Goal: Task Accomplishment & Management: Use online tool/utility

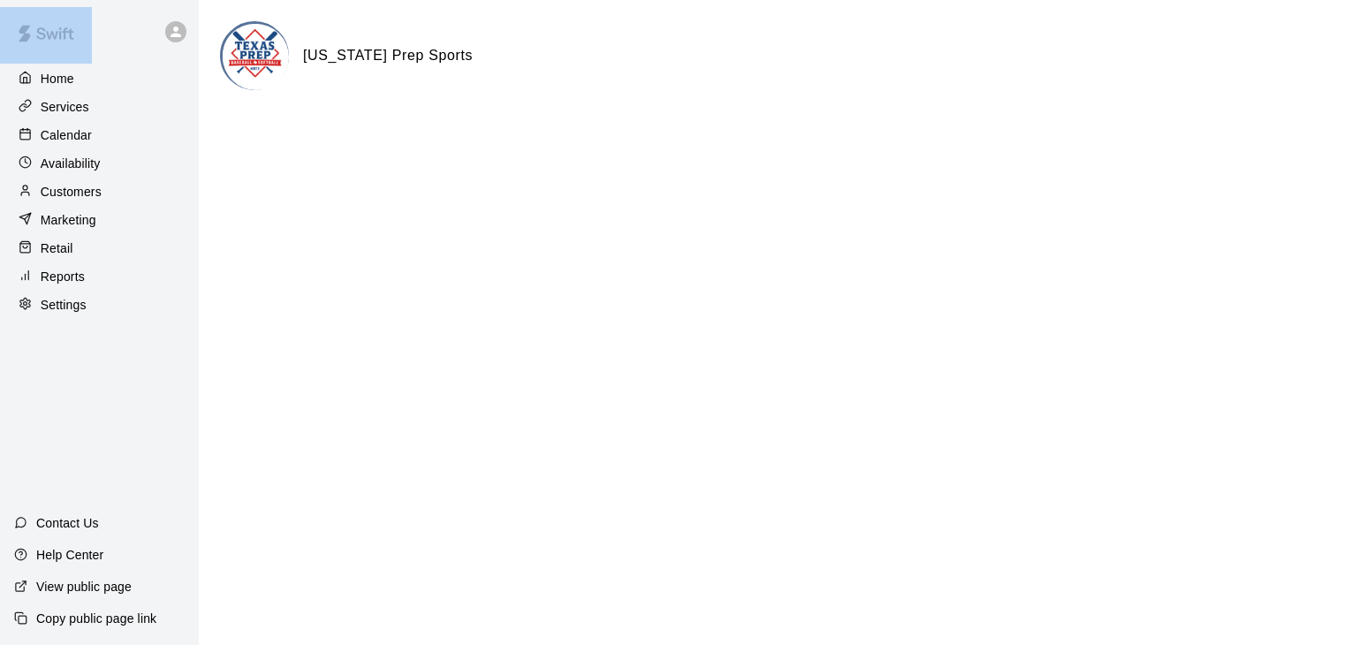
drag, startPoint x: 0, startPoint y: 0, endPoint x: 172, endPoint y: 685, distance: 706.7
click at [172, 141] on html "Home Services Calendar Availability Customers Marketing Retail Reports Settings…" at bounding box center [678, 70] width 1357 height 141
click at [71, 284] on p "Reports" at bounding box center [63, 277] width 44 height 18
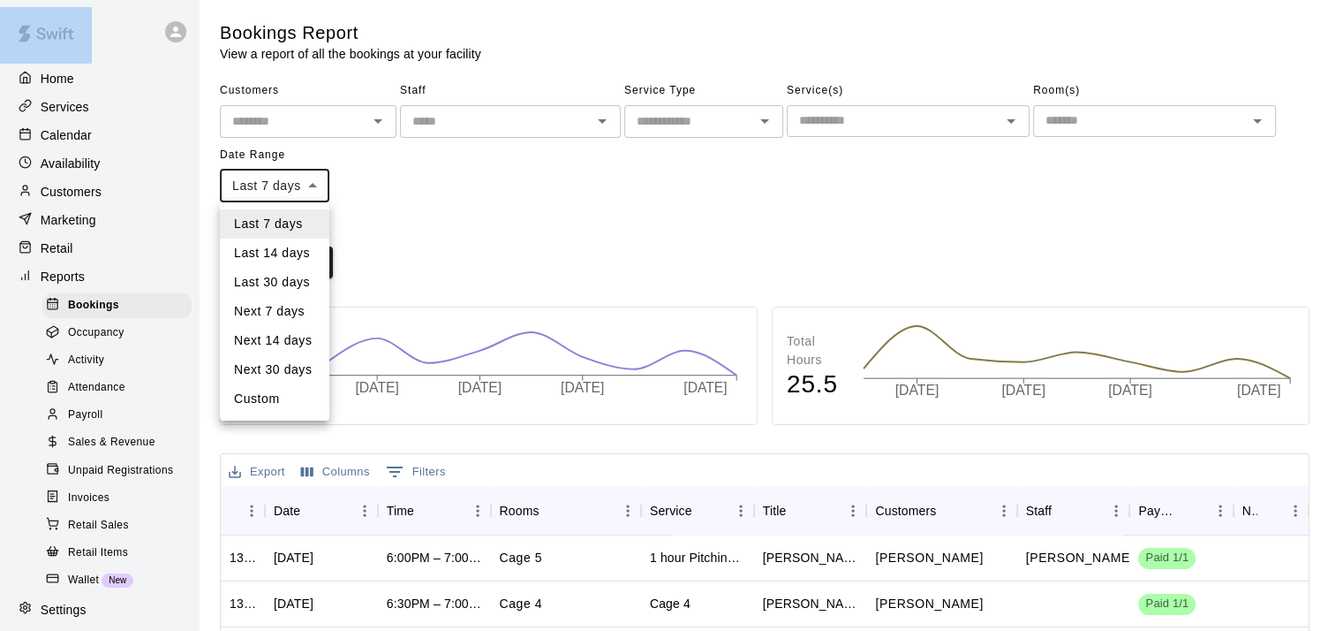
click at [310, 180] on body "Home Services Calendar Availability Customers Marketing Retail Reports Bookings…" at bounding box center [671, 539] width 1343 height 1078
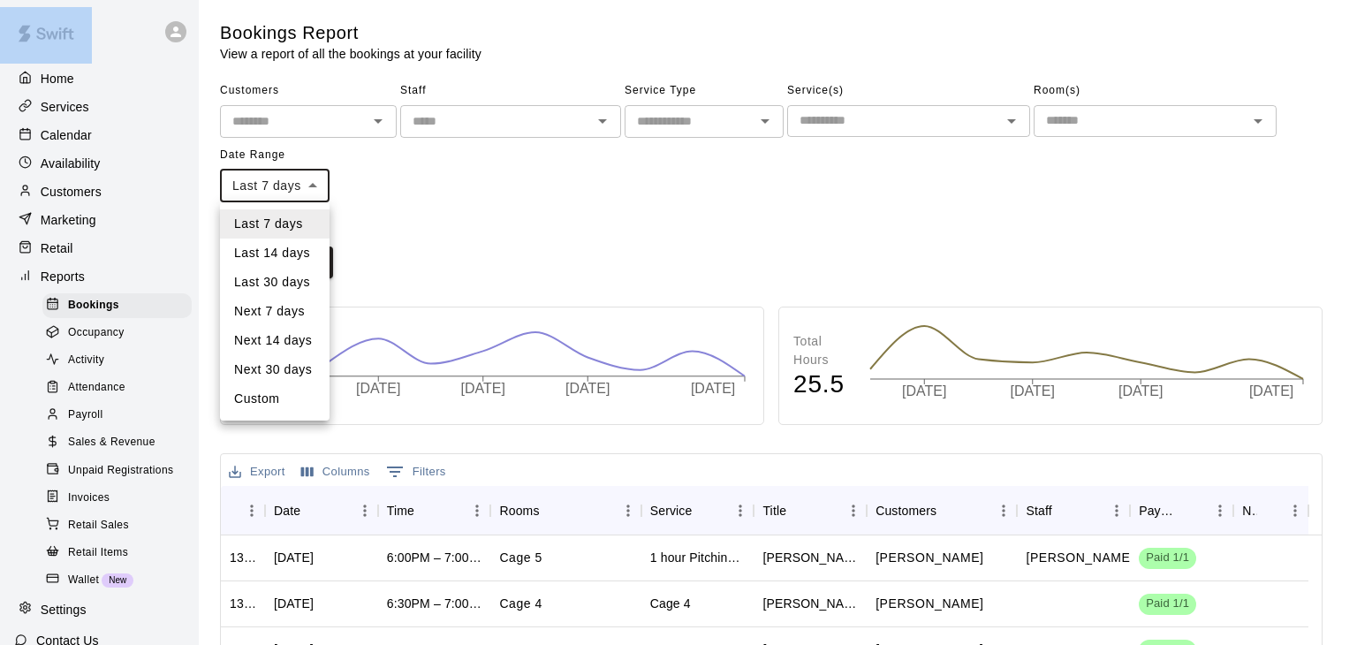
click at [300, 223] on li "Last 7 days" at bounding box center [275, 223] width 110 height 29
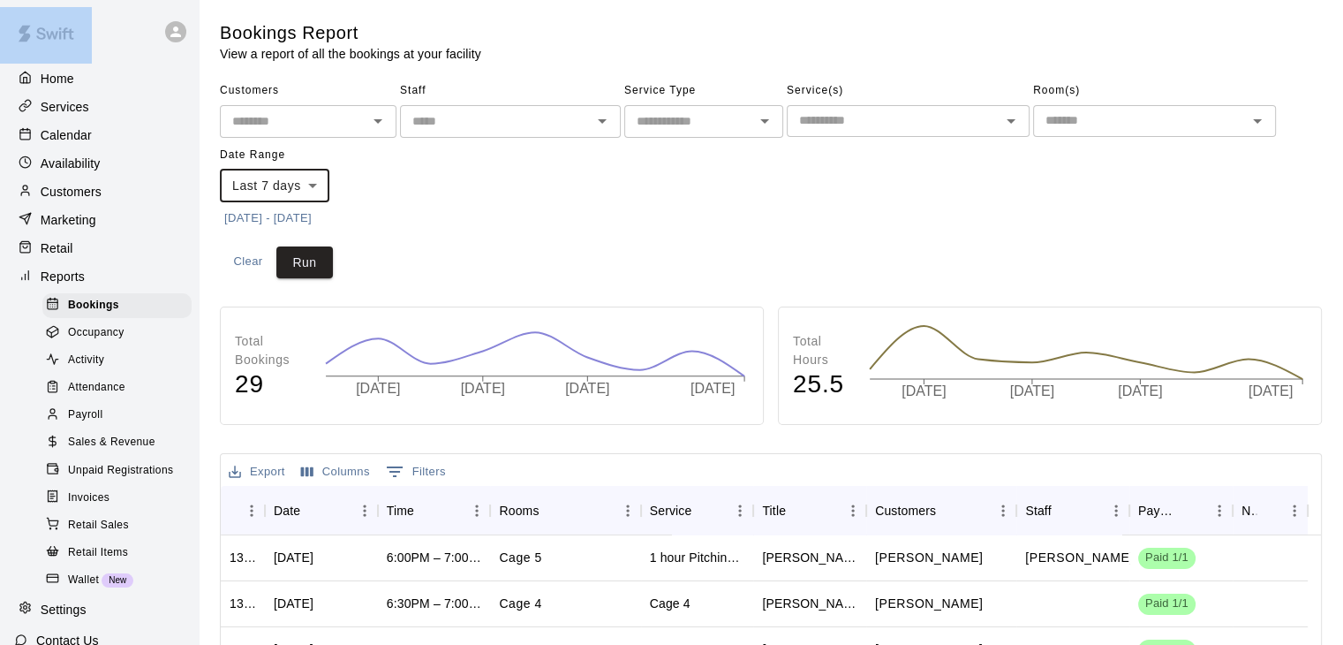
click at [308, 185] on body "Home Services Calendar Availability Customers Marketing Retail Reports Bookings…" at bounding box center [671, 539] width 1343 height 1078
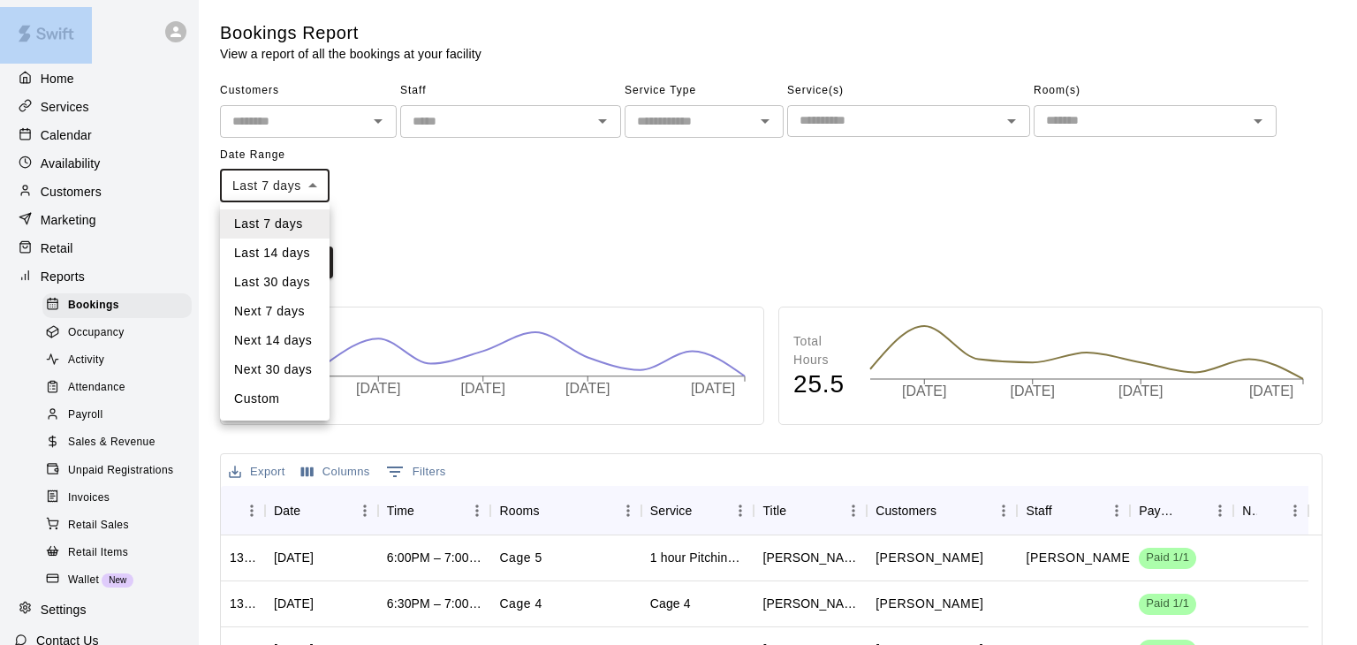
click at [308, 185] on div at bounding box center [678, 322] width 1357 height 645
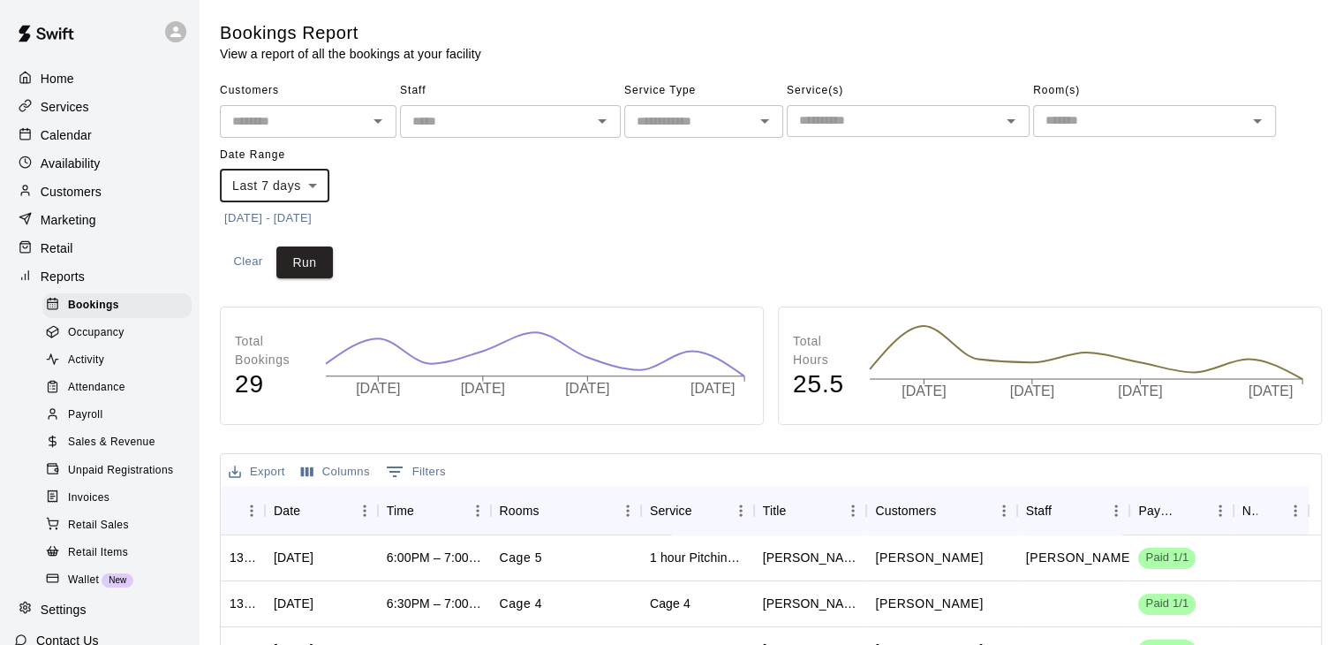
click at [290, 382] on h4 "29" at bounding box center [271, 384] width 72 height 31
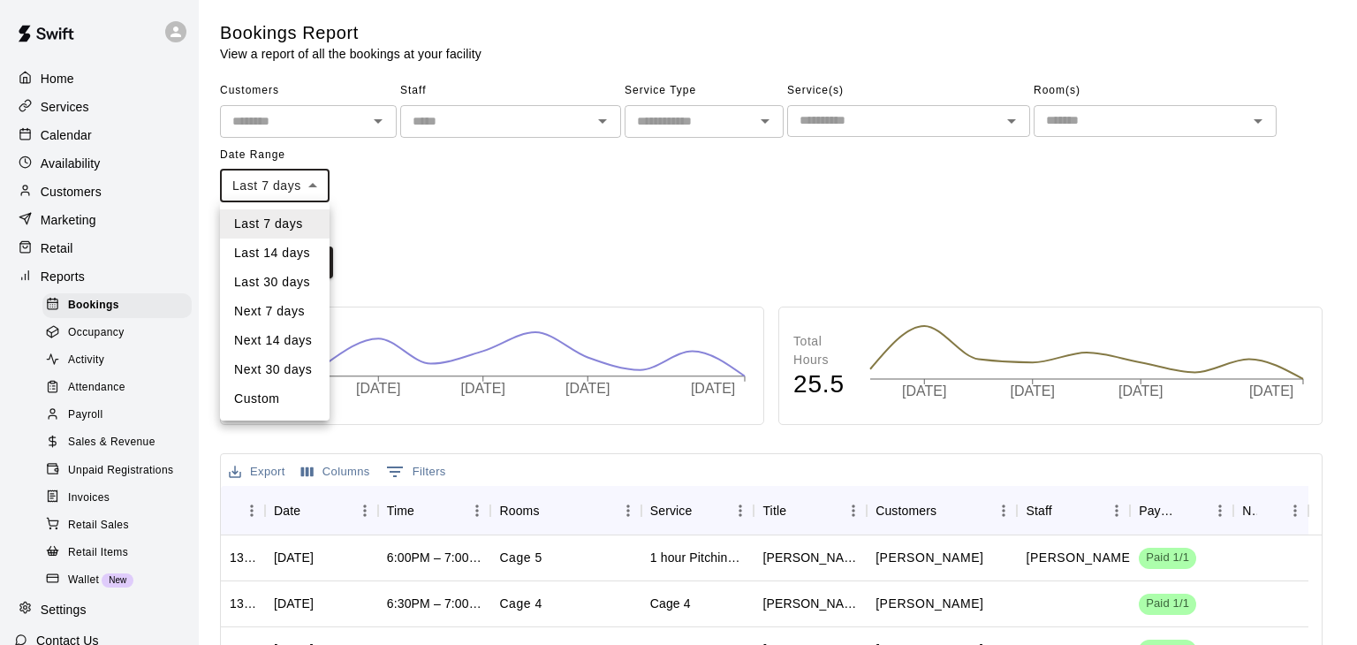
click at [314, 188] on body "Home Services Calendar Availability Customers Marketing Retail Reports Bookings…" at bounding box center [678, 539] width 1357 height 1078
click at [267, 402] on li "Custom" at bounding box center [275, 398] width 110 height 29
type input "******"
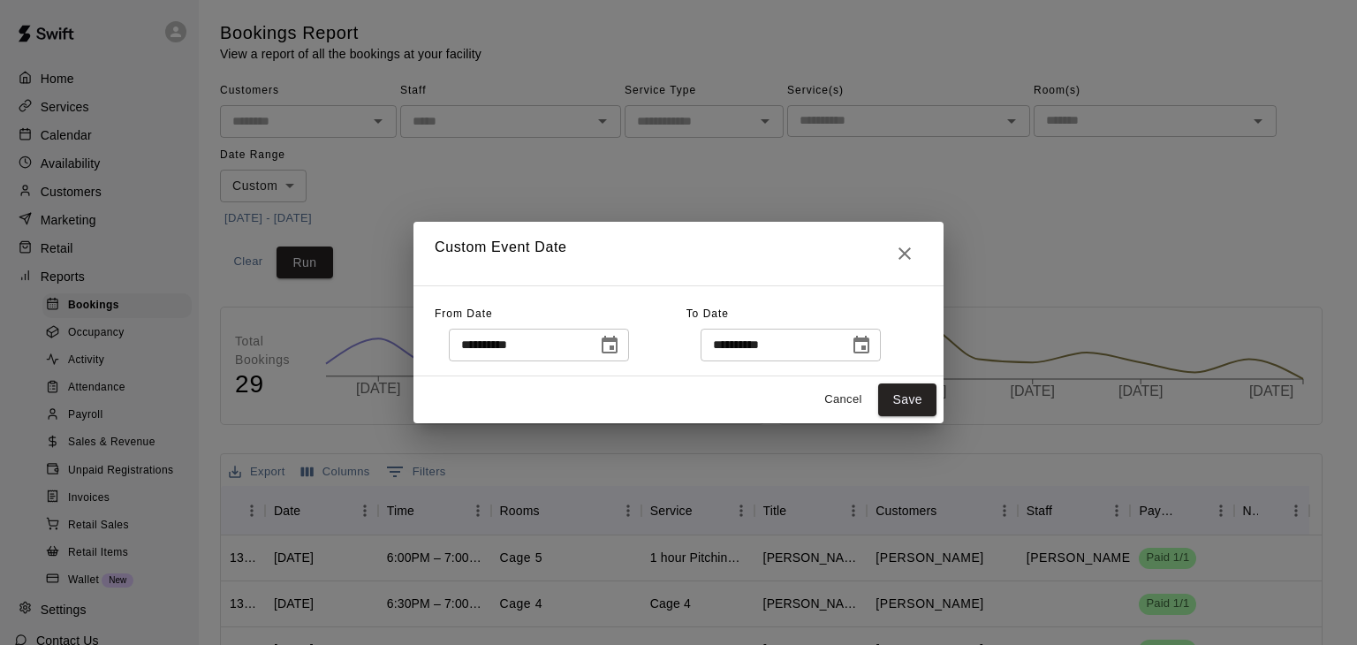
click at [620, 344] on icon "Choose date, selected date is Aug 7, 2025" at bounding box center [609, 345] width 21 height 21
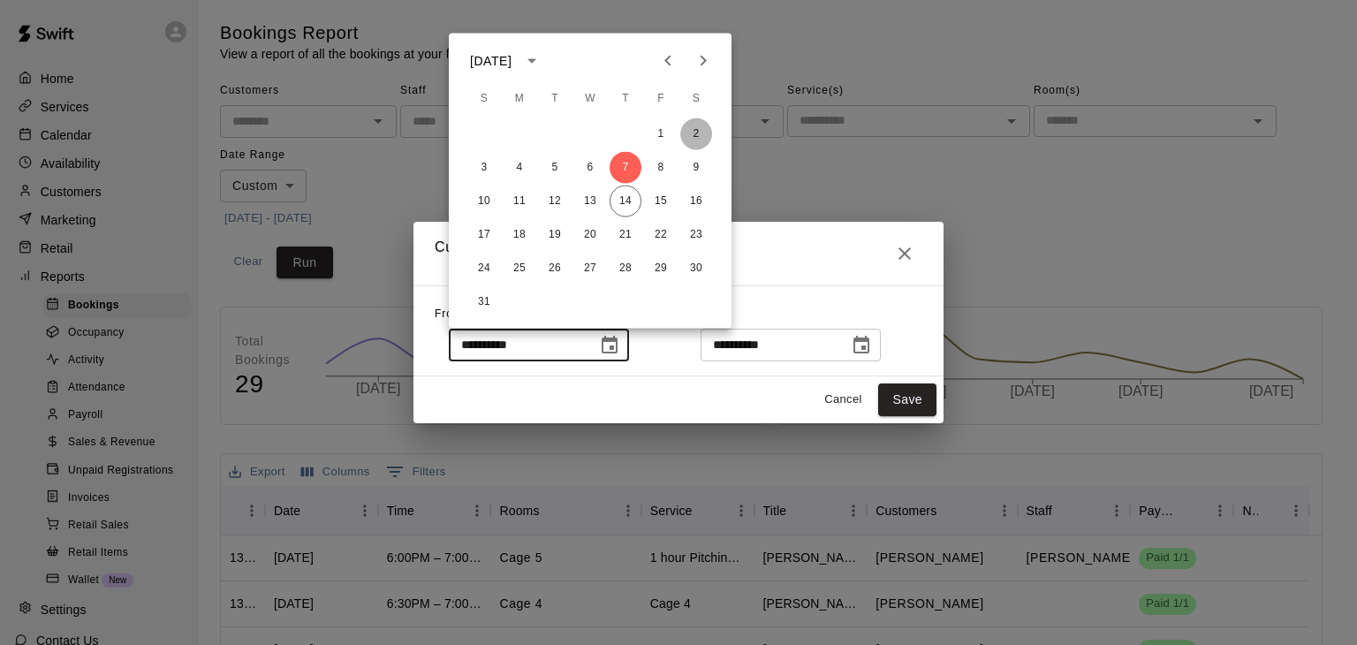
click at [696, 149] on button "2" at bounding box center [696, 134] width 32 height 32
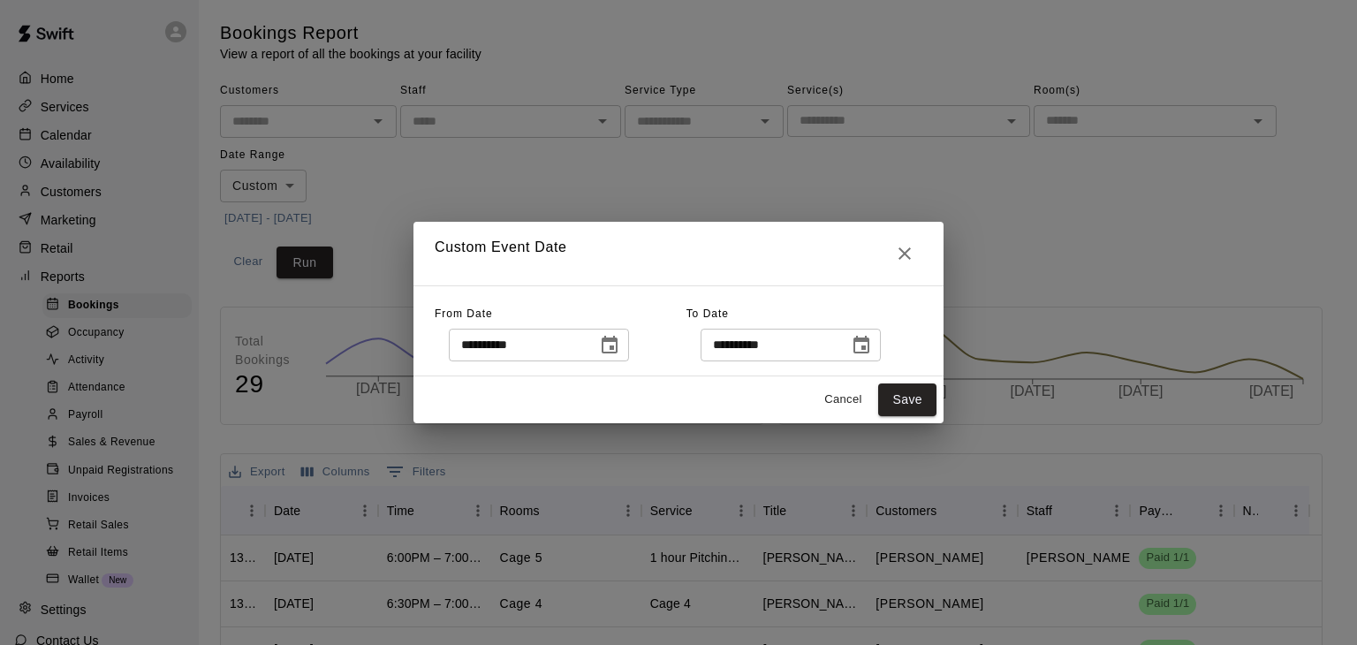
click at [620, 341] on icon "Choose date, selected date is Aug 2, 2025" at bounding box center [609, 345] width 21 height 21
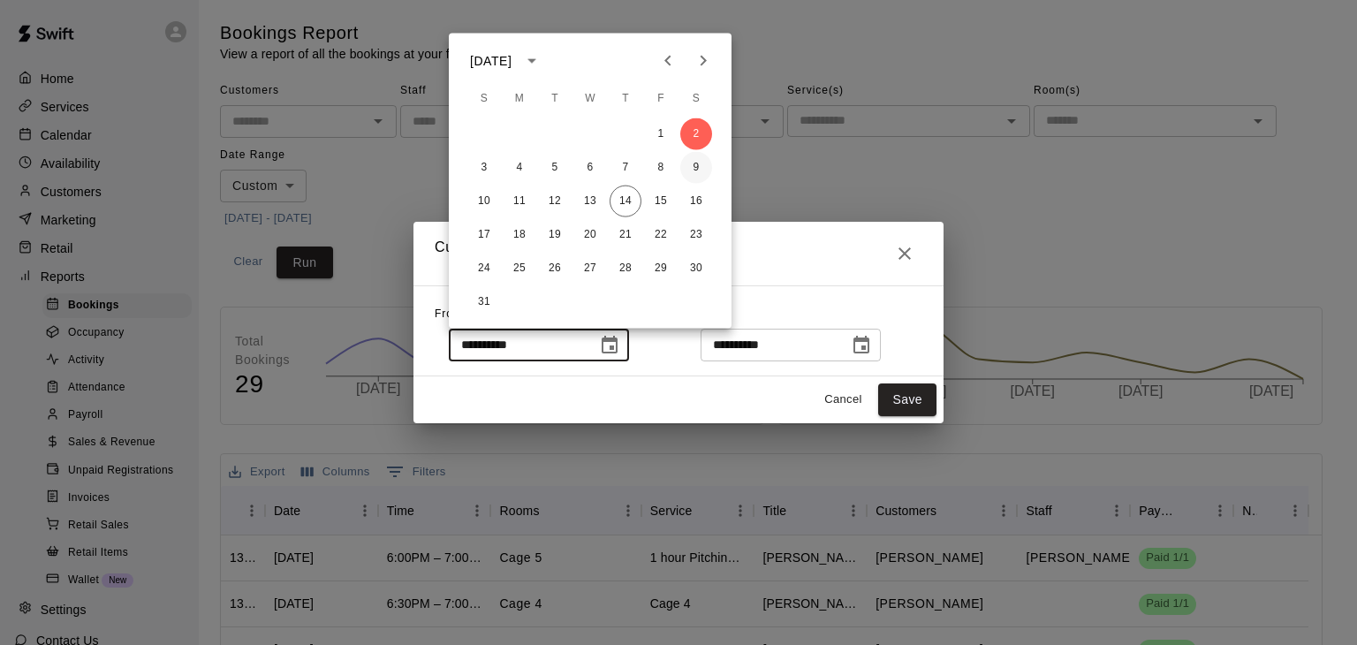
click at [694, 167] on button "9" at bounding box center [696, 168] width 32 height 32
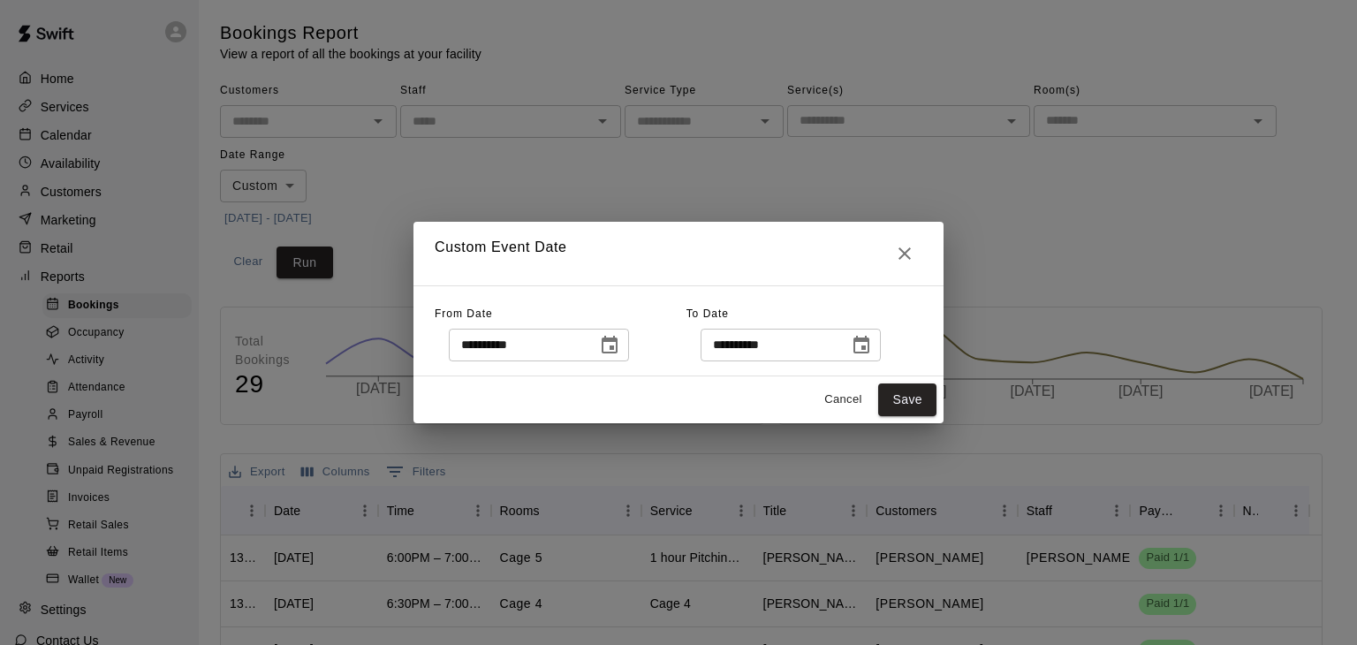
type input "**********"
click at [869, 340] on icon "Choose date, selected date is Aug 14, 2025" at bounding box center [861, 345] width 16 height 18
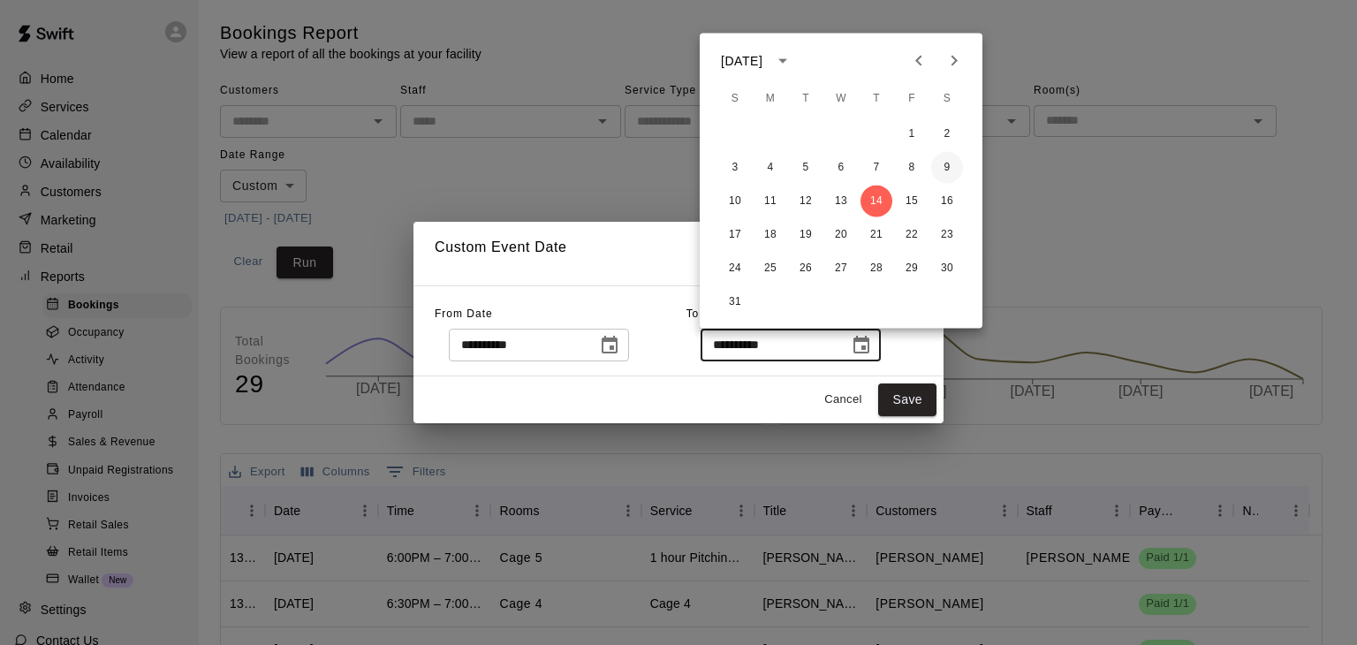
click at [942, 160] on button "9" at bounding box center [947, 168] width 32 height 32
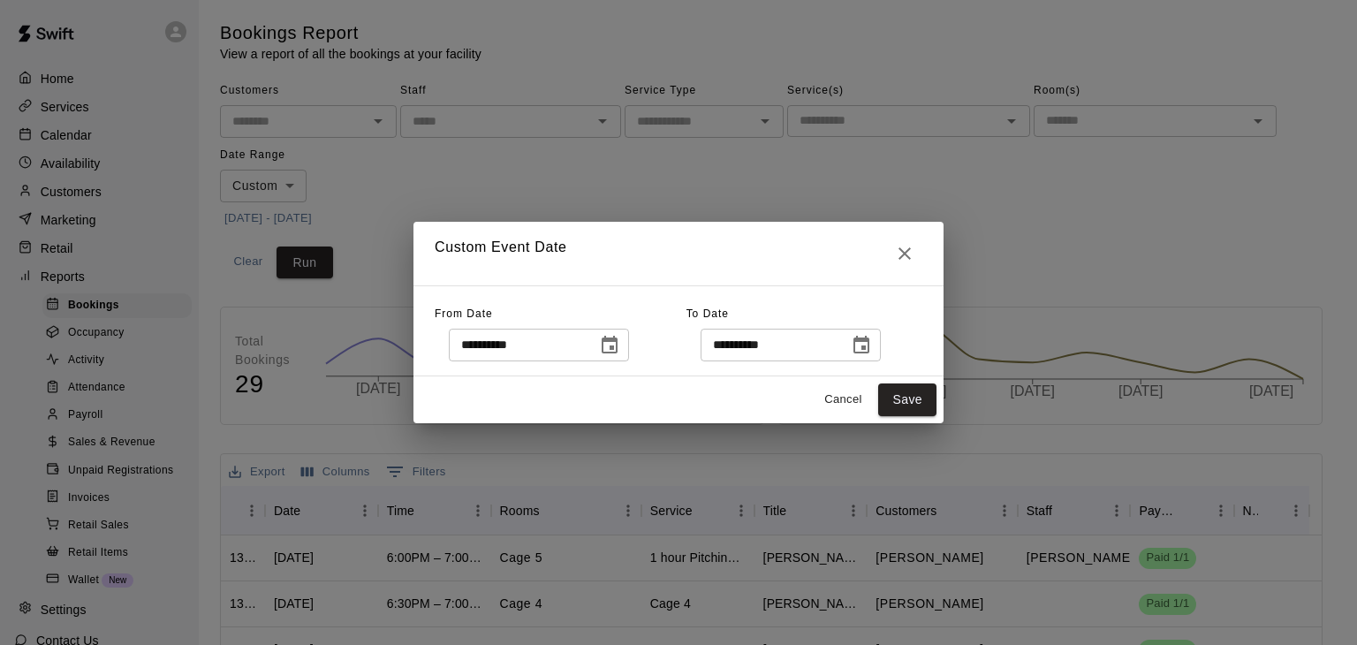
type input "**********"
click at [908, 391] on button "Save" at bounding box center [907, 399] width 58 height 33
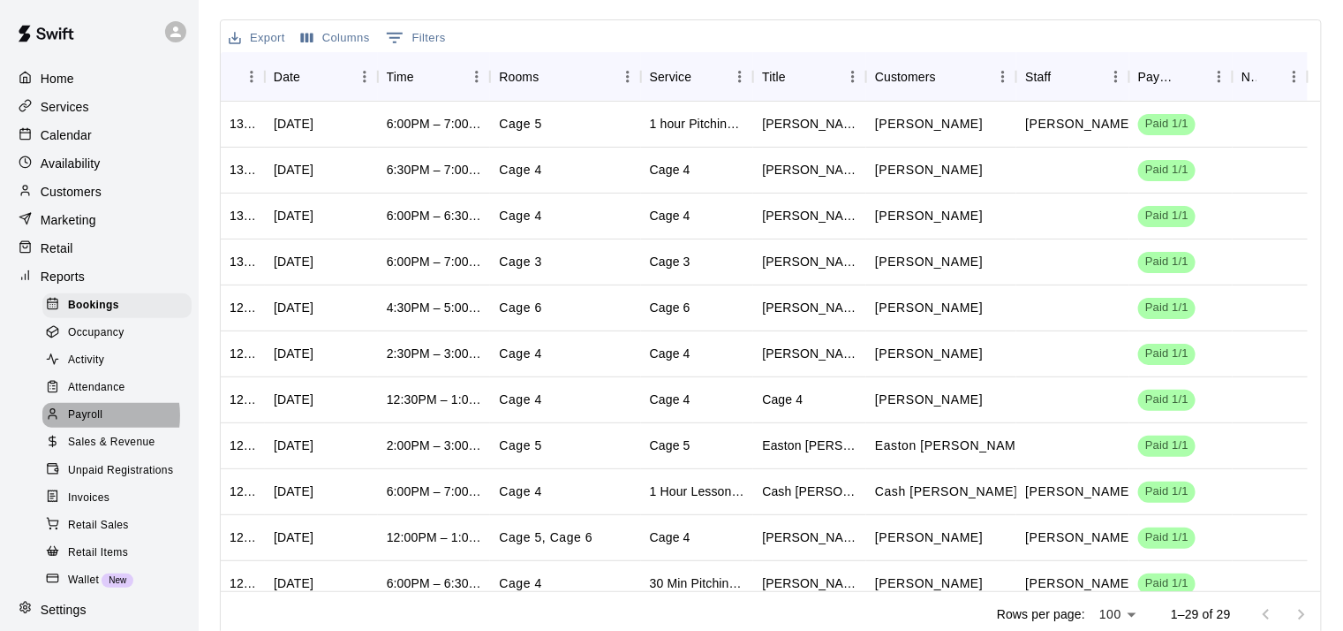
click at [87, 424] on span "Payroll" at bounding box center [85, 415] width 34 height 18
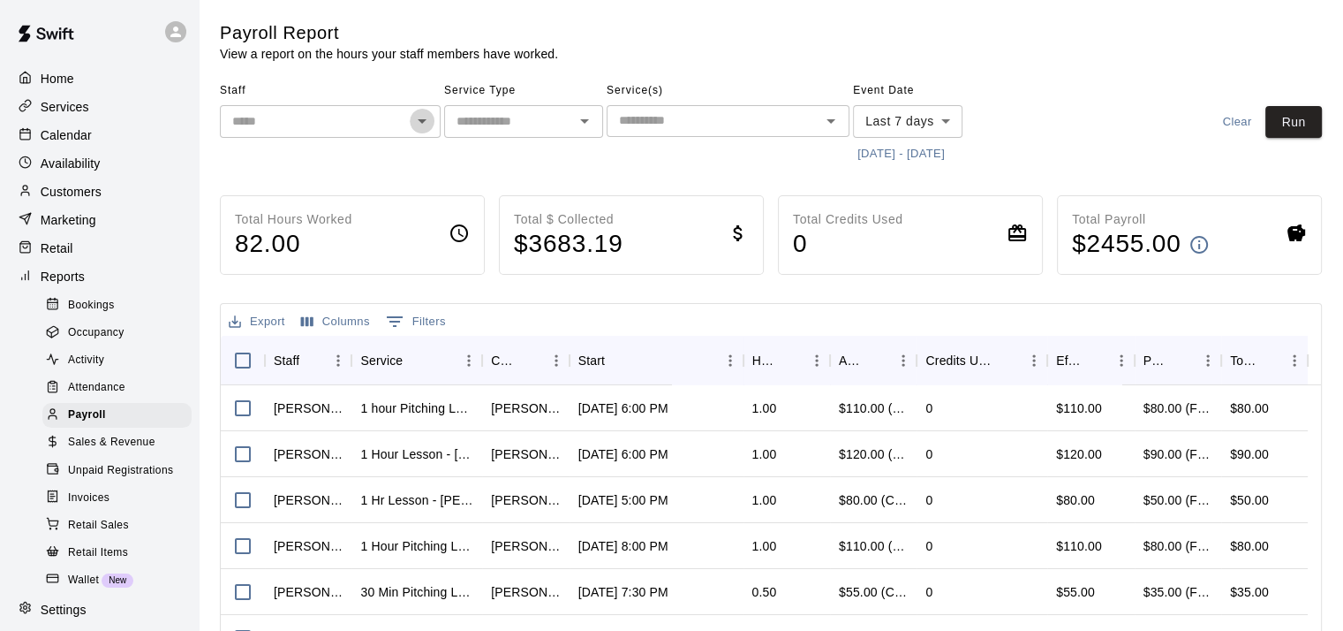
click at [427, 116] on icon "Open" at bounding box center [422, 120] width 21 height 21
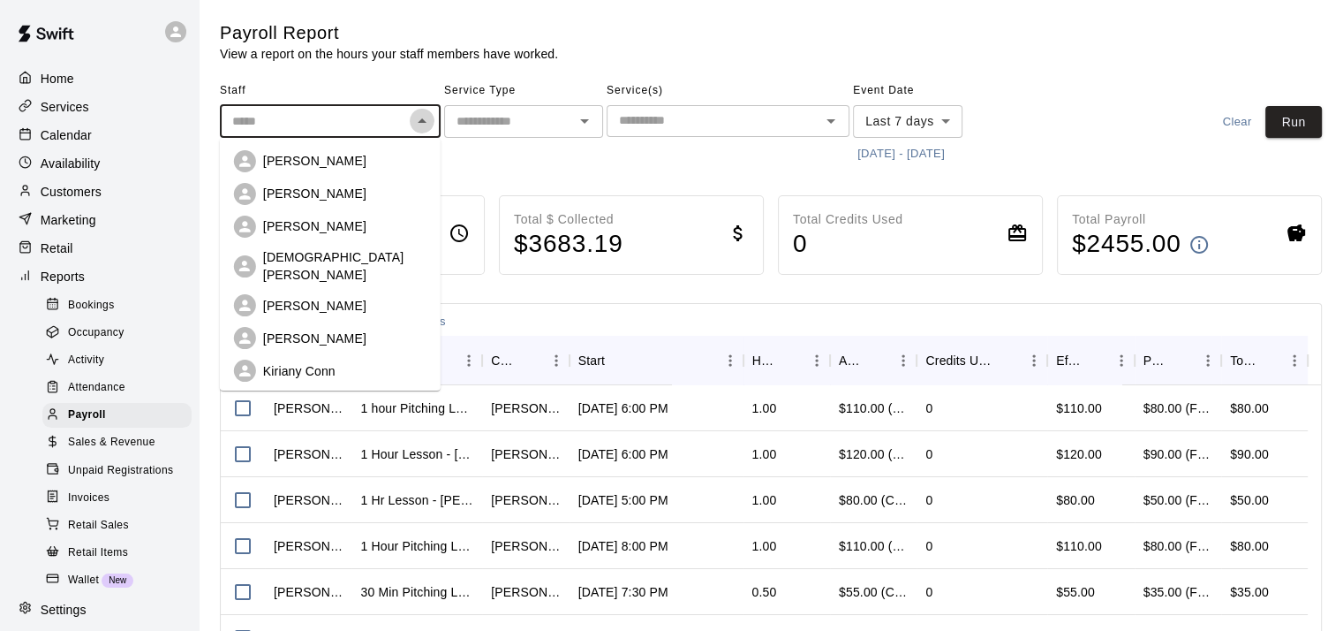
click at [427, 116] on icon "Close" at bounding box center [422, 120] width 21 height 21
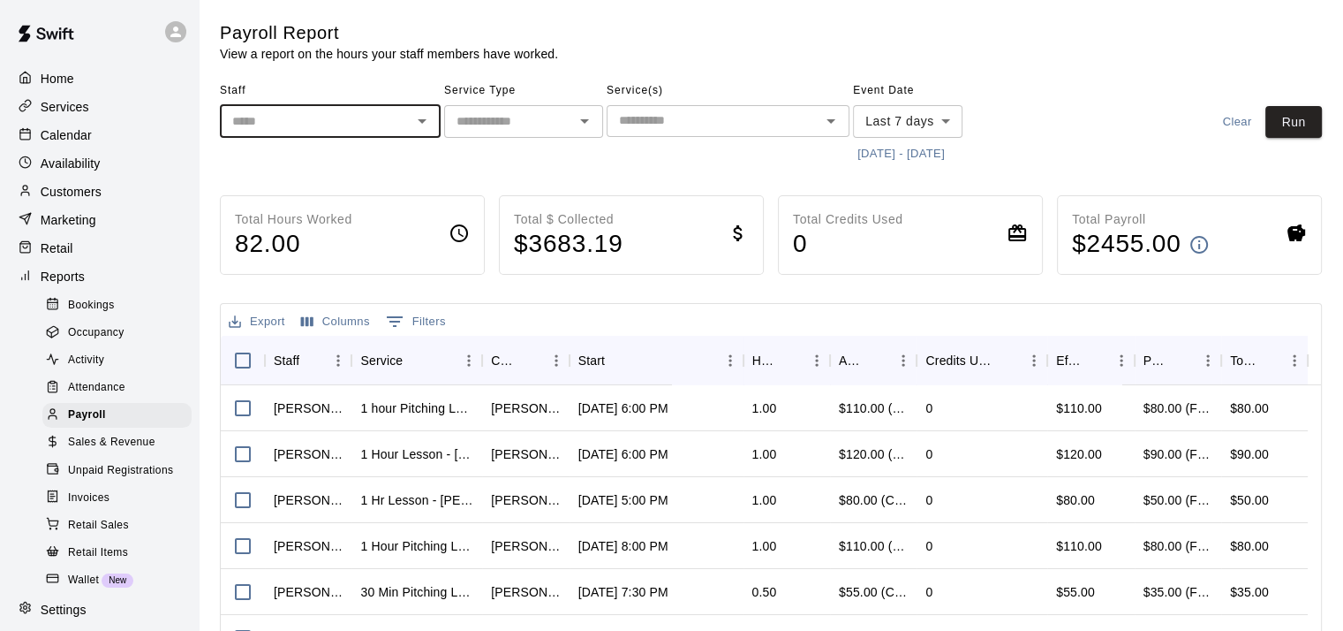
click at [417, 117] on icon "Open" at bounding box center [422, 120] width 21 height 21
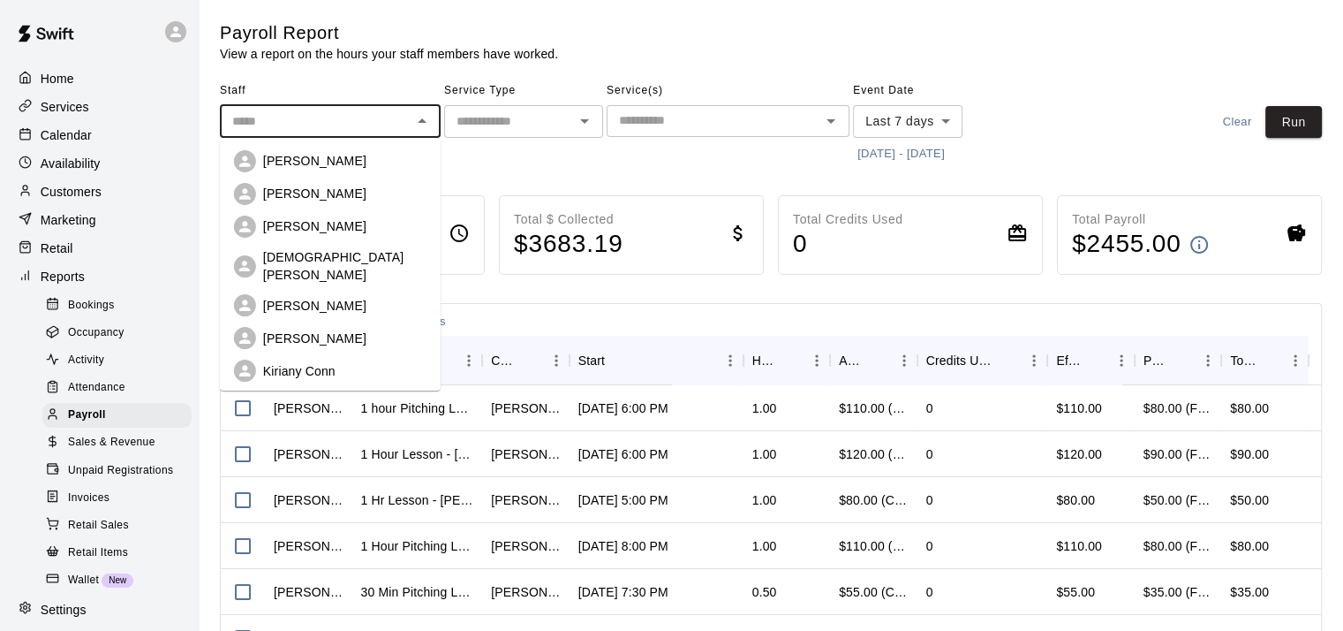
click at [339, 161] on p "[PERSON_NAME]" at bounding box center [314, 161] width 103 height 18
type input "**********"
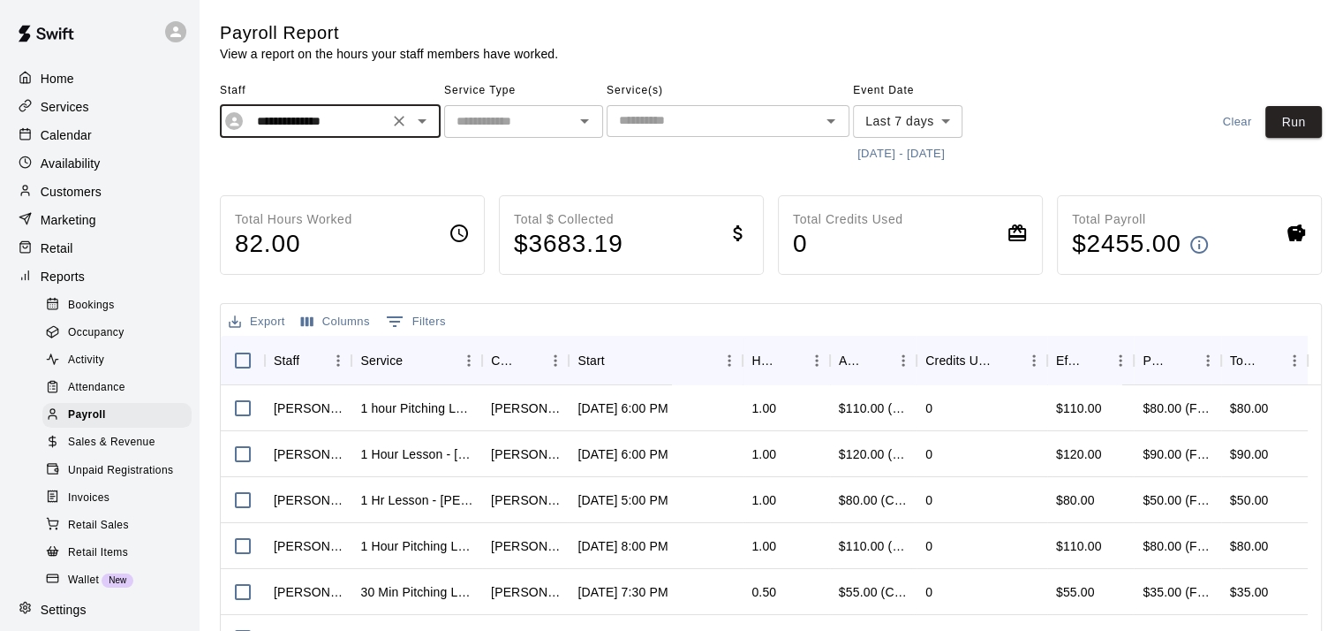
click at [585, 121] on icon "Open" at bounding box center [584, 121] width 9 height 4
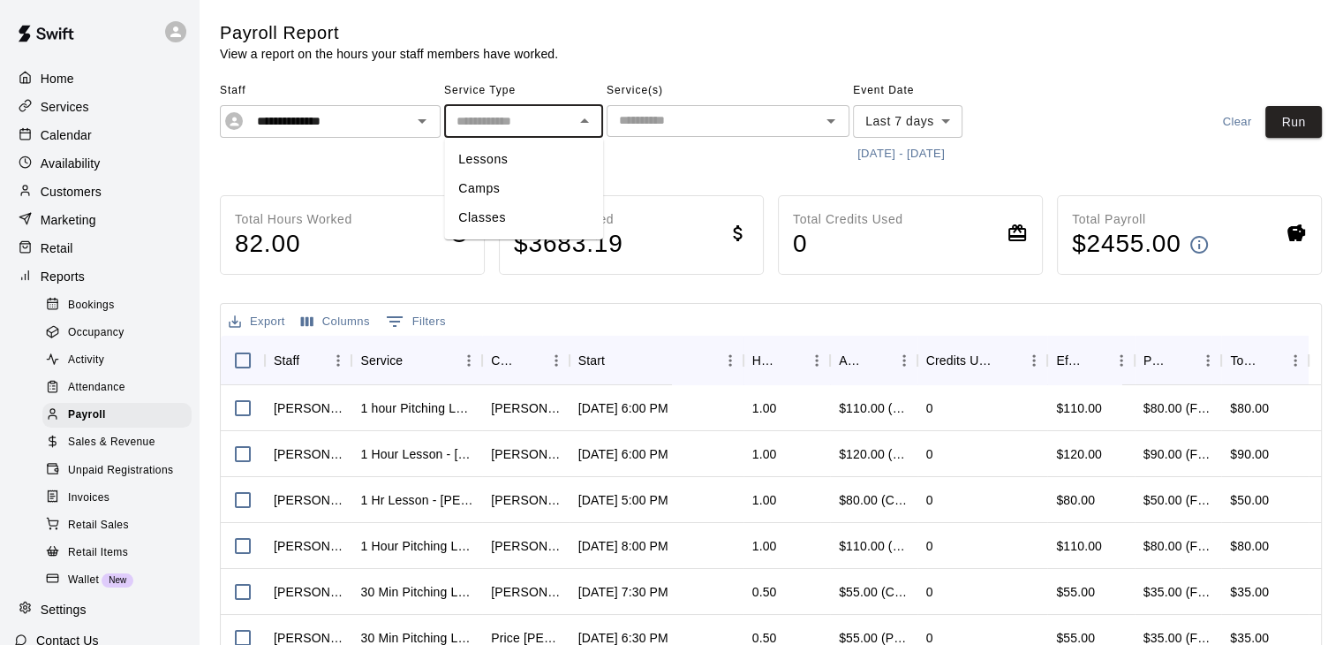
click at [505, 187] on li "Camps" at bounding box center [523, 188] width 159 height 29
type input "*****"
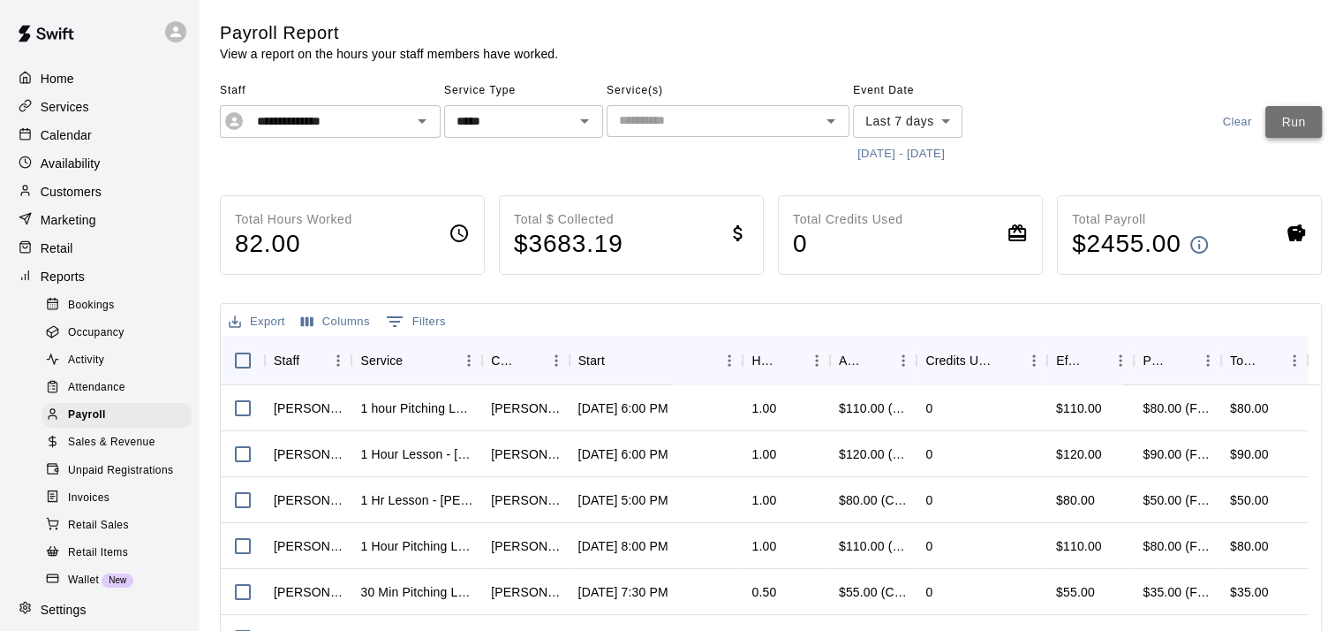
click at [1300, 128] on button "Run" at bounding box center [1294, 122] width 57 height 33
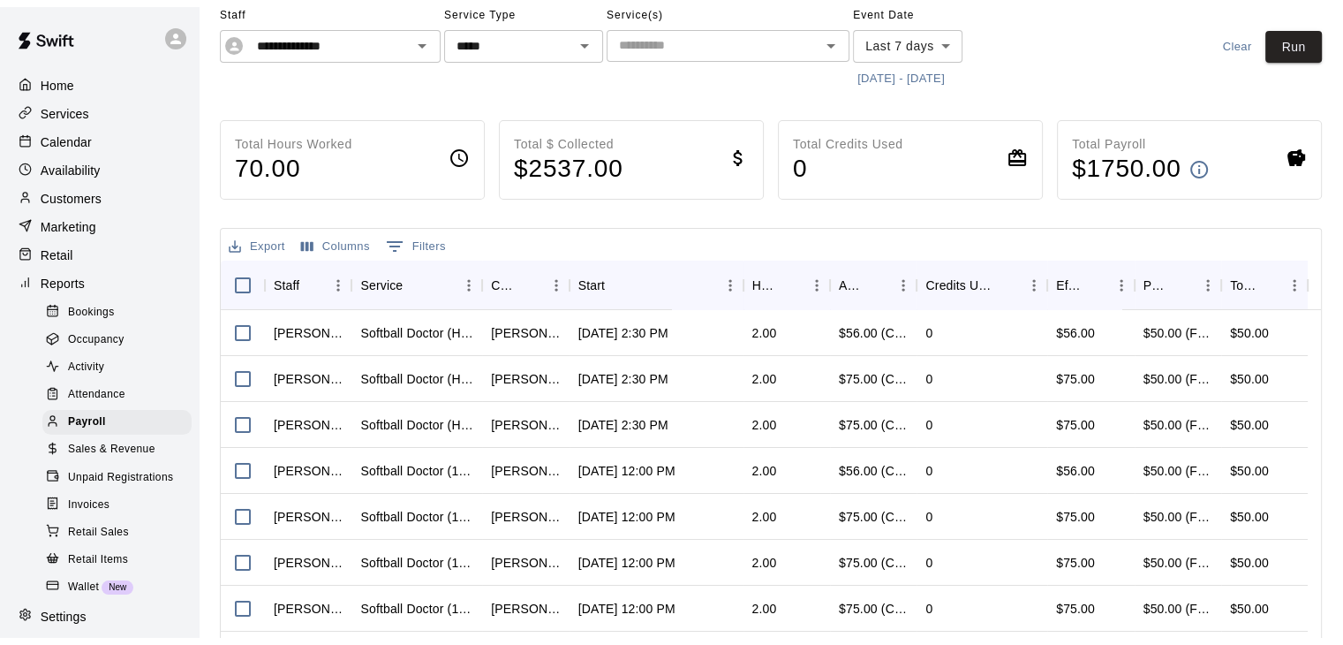
scroll to position [85, 0]
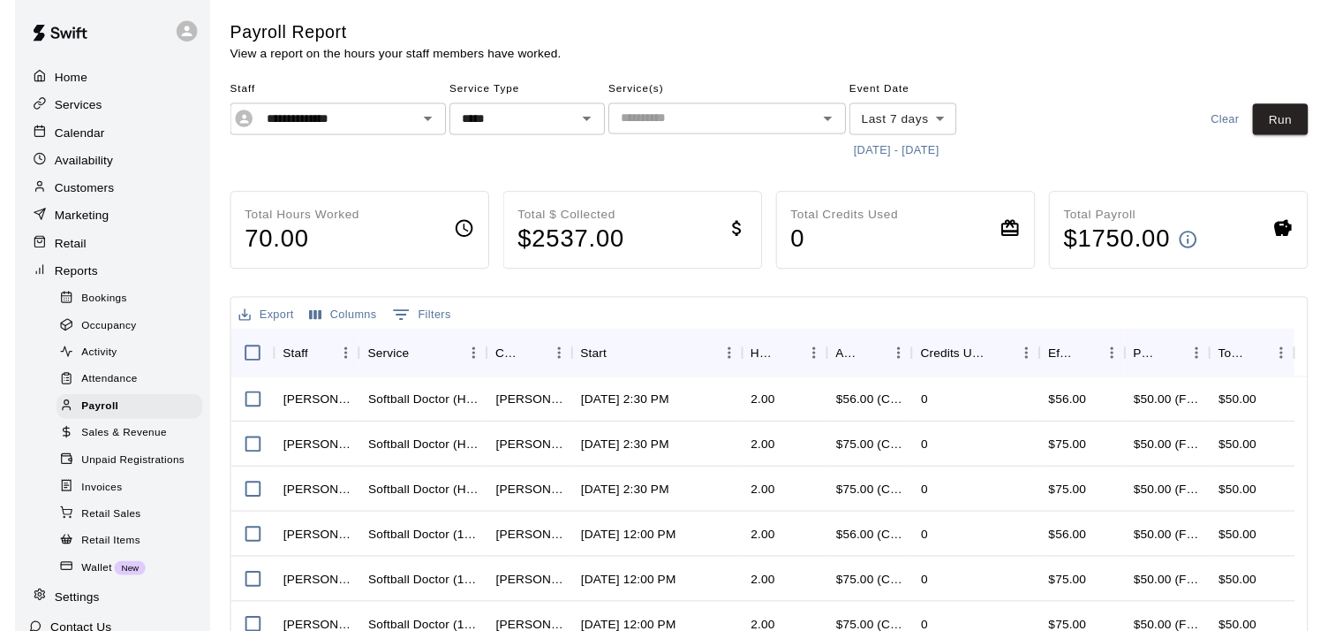
scroll to position [85, 0]
